Goal: Find specific page/section: Find specific page/section

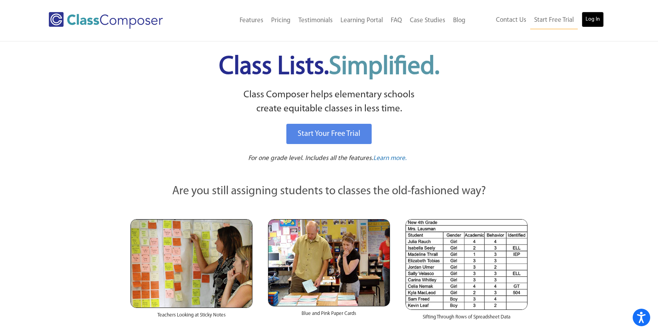
click at [589, 19] on link "Log In" at bounding box center [592, 20] width 22 height 16
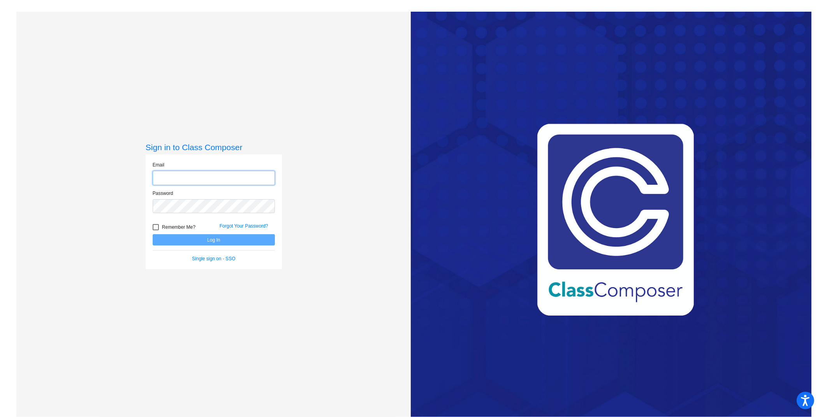
click at [209, 178] on input "email" at bounding box center [214, 178] width 122 height 14
type input "[EMAIL_ADDRESS][DOMAIN_NAME]"
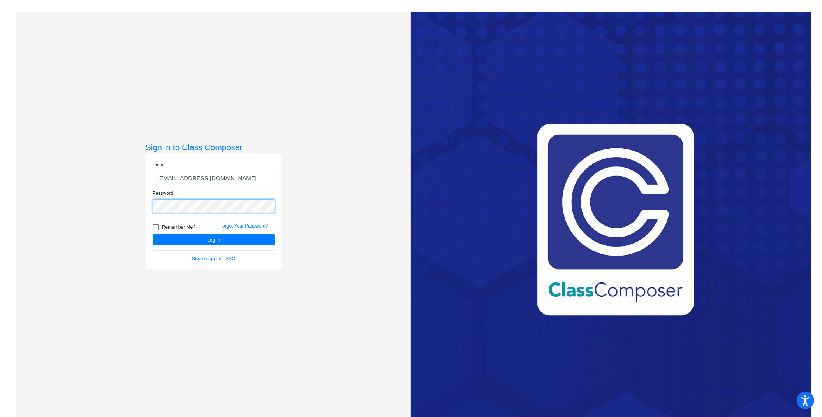
click at [153, 234] on button "Log In" at bounding box center [214, 239] width 122 height 11
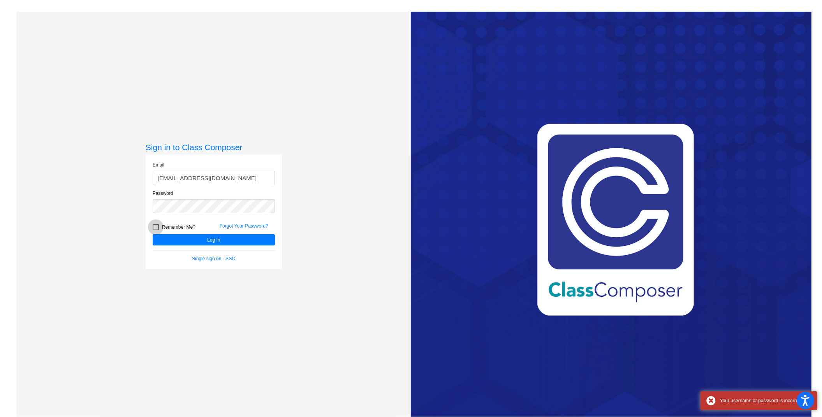
click at [157, 226] on div at bounding box center [156, 227] width 6 height 6
click at [156, 230] on input "Remember Me?" at bounding box center [155, 230] width 0 height 0
checkbox input "true"
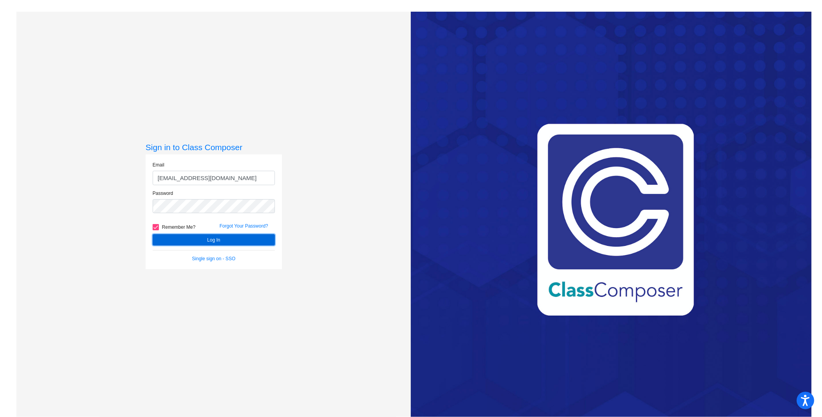
click at [192, 238] on button "Log In" at bounding box center [214, 239] width 122 height 11
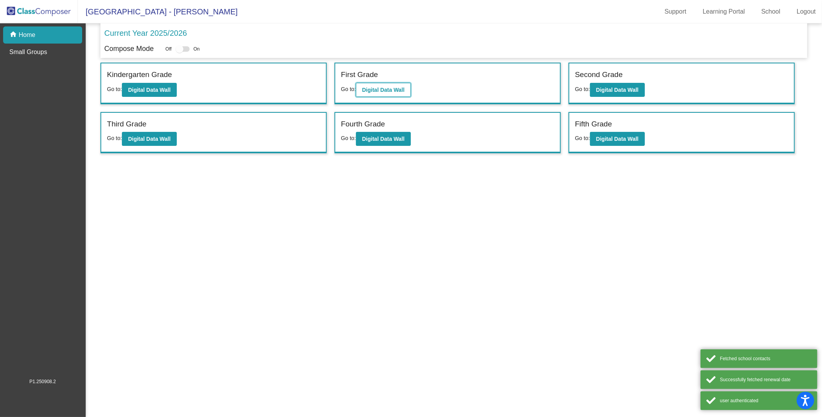
click at [371, 83] on button "Digital Data Wall" at bounding box center [383, 90] width 55 height 14
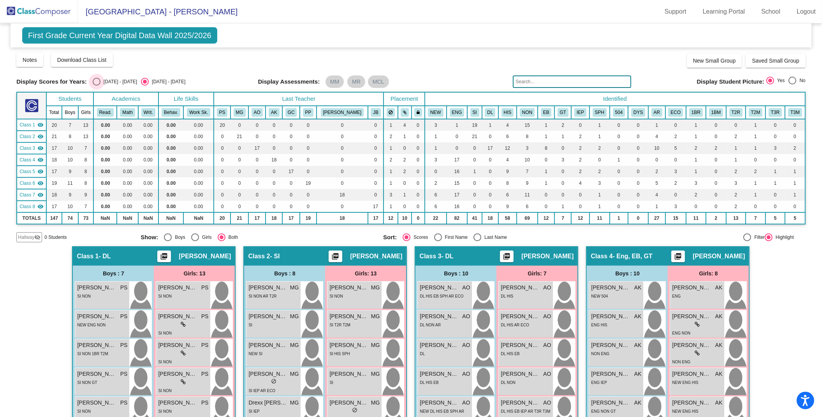
click at [114, 81] on div "2024 - 2025" at bounding box center [118, 81] width 37 height 7
click at [97, 86] on input "2024 - 2025" at bounding box center [96, 86] width 0 height 0
radio input "true"
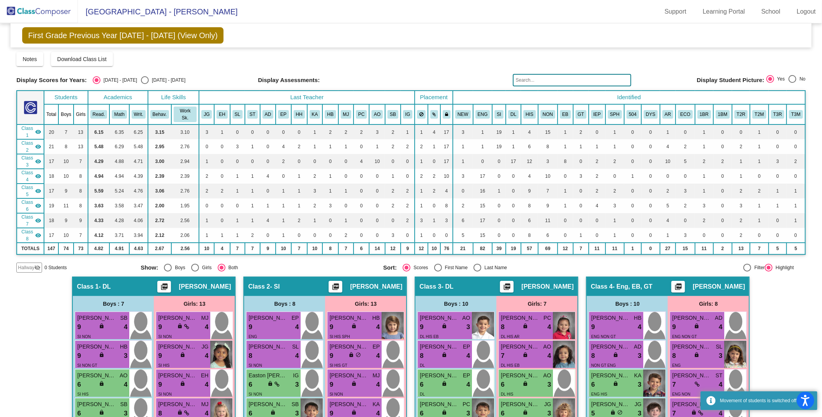
click at [586, 84] on input "text" at bounding box center [572, 80] width 118 height 12
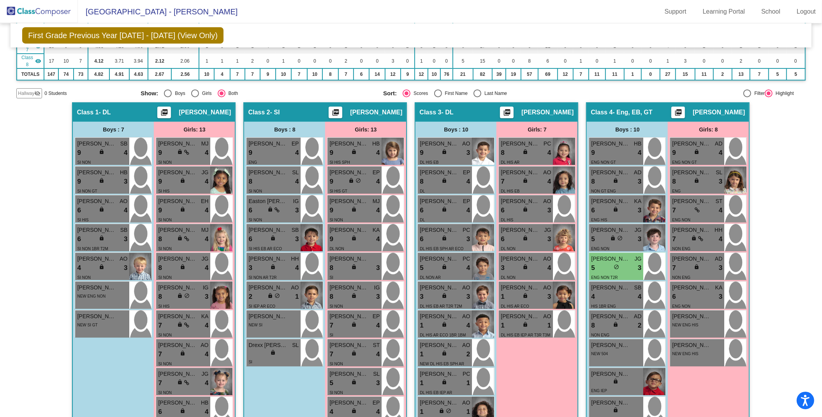
scroll to position [63, 0]
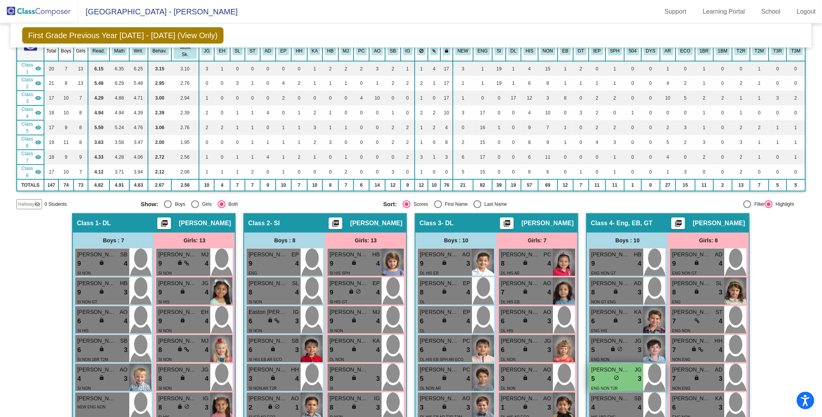
type input "mitchel"
click at [616, 366] on span "Robert Mitchell" at bounding box center [610, 370] width 39 height 8
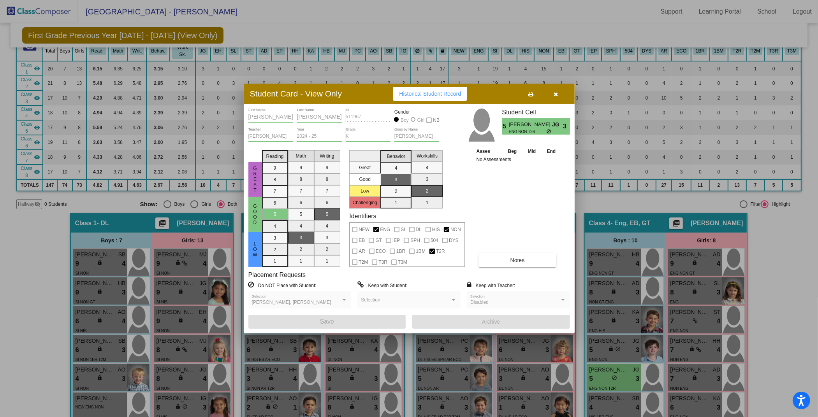
click at [562, 91] on button "button" at bounding box center [556, 94] width 25 height 14
